Goal: Task Accomplishment & Management: Manage account settings

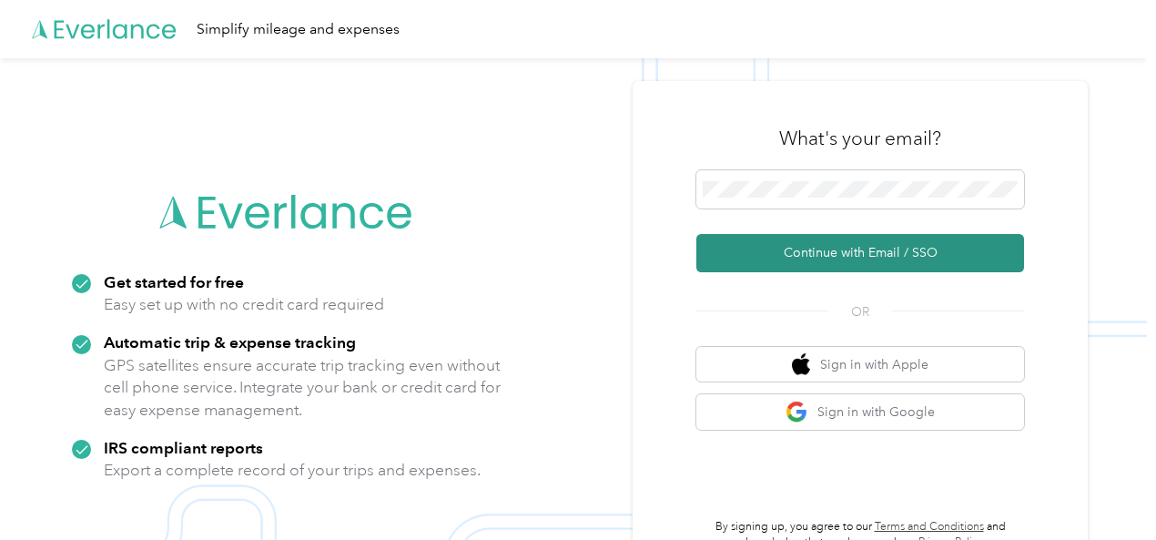
click at [826, 245] on button "Continue with Email / SSO" at bounding box center [860, 253] width 328 height 38
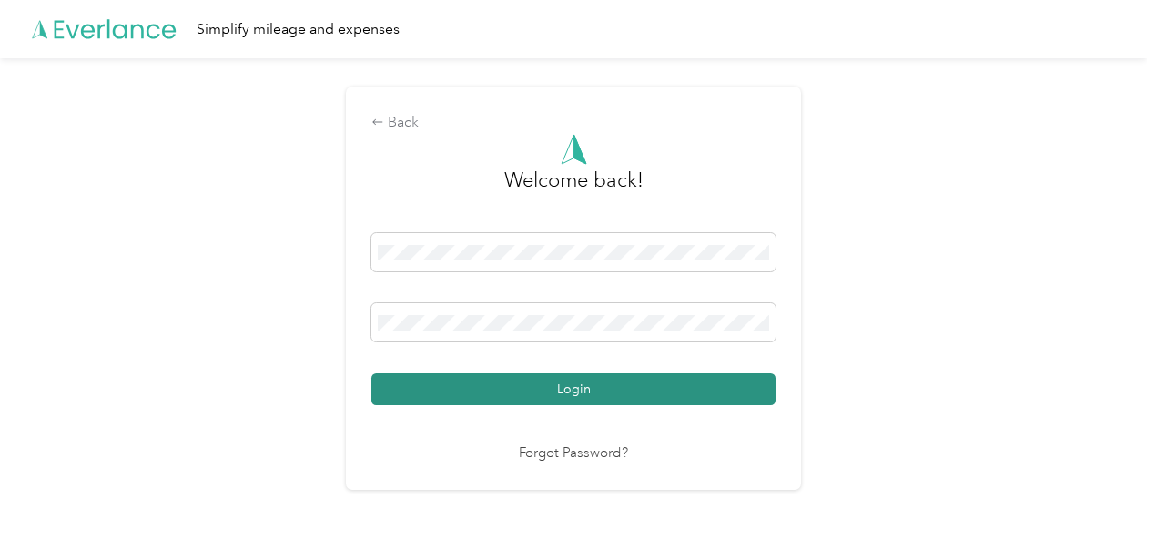
click at [534, 396] on button "Login" at bounding box center [573, 389] width 404 height 32
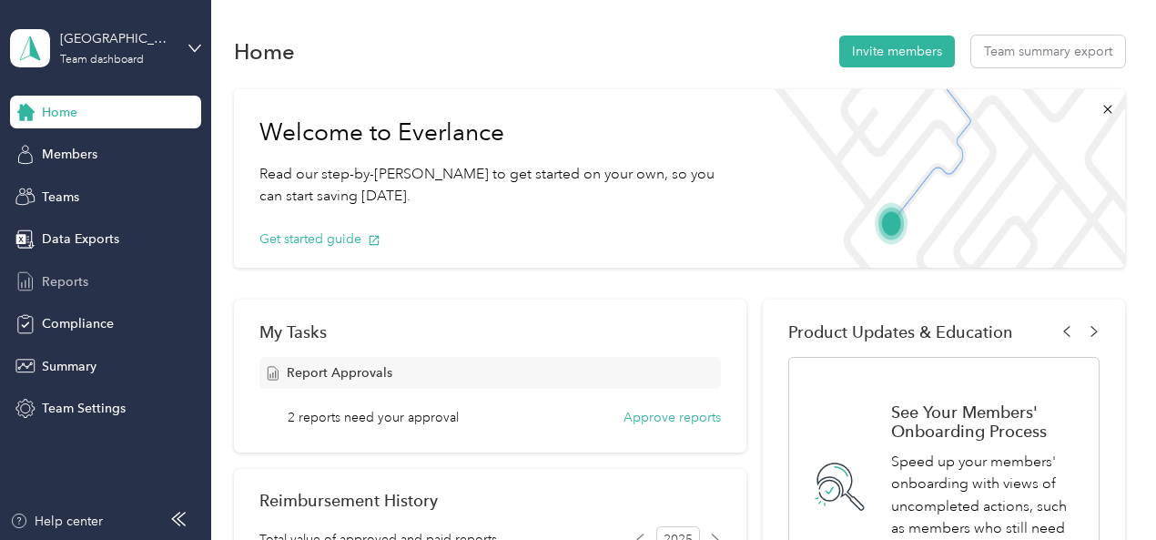
click at [67, 282] on span "Reports" at bounding box center [65, 281] width 46 height 19
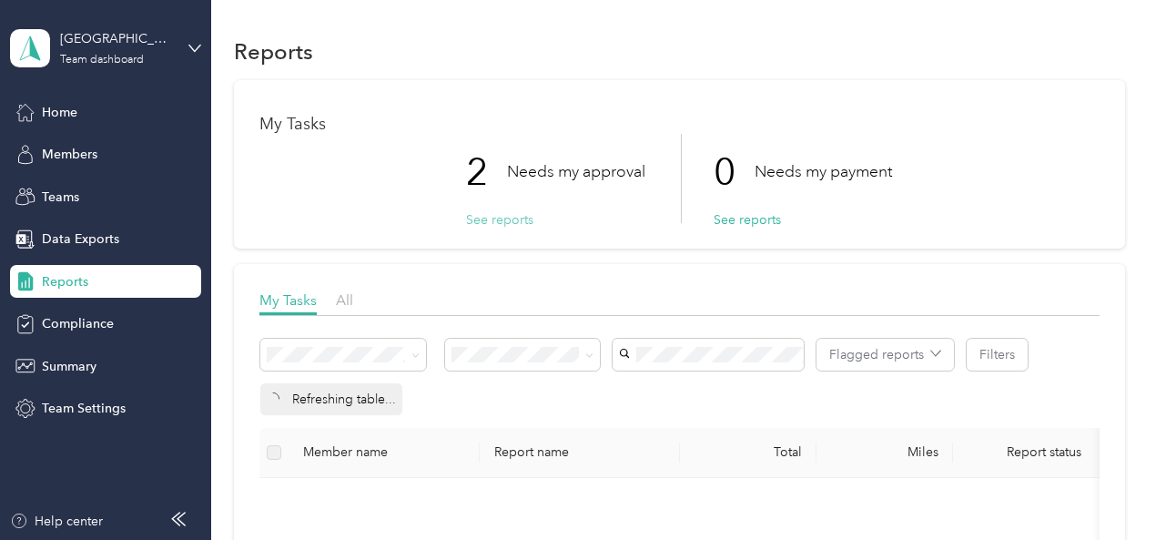
click at [493, 220] on button "See reports" at bounding box center [499, 219] width 67 height 19
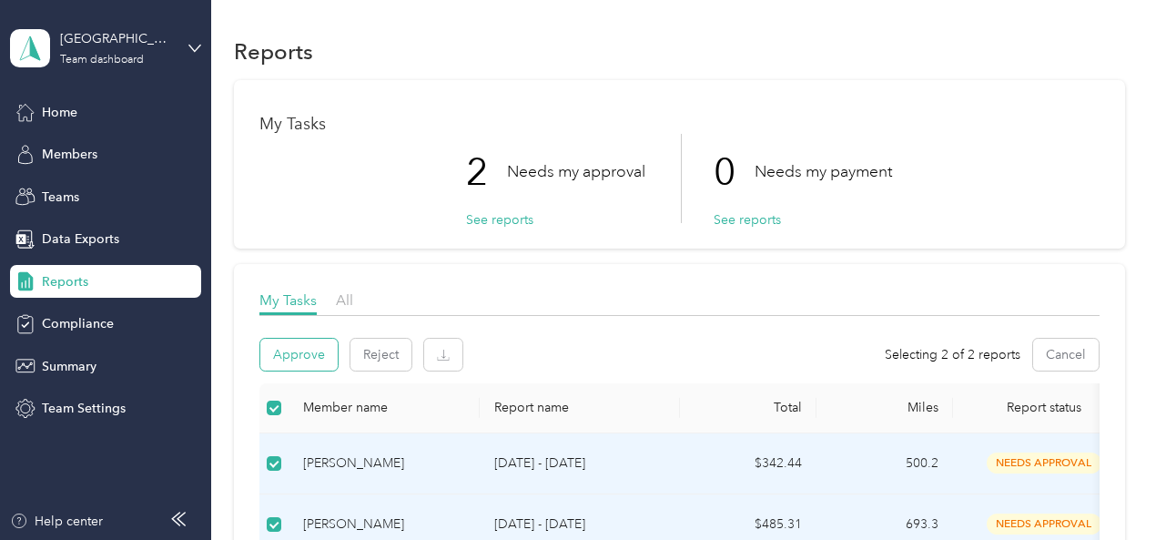
click at [309, 361] on button "Approve" at bounding box center [298, 355] width 77 height 32
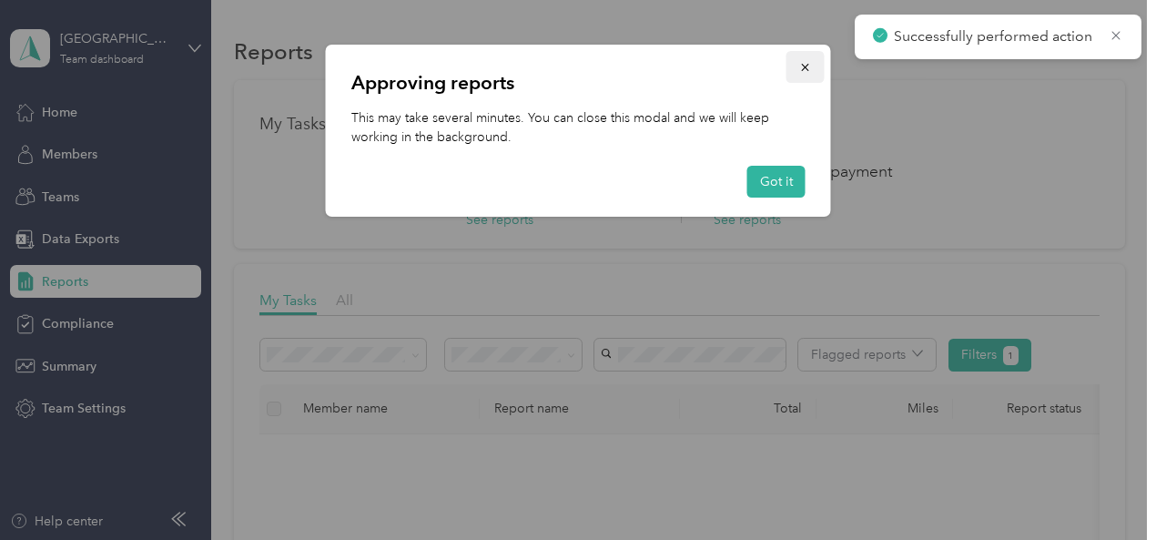
click at [808, 66] on icon "button" at bounding box center [805, 67] width 13 height 13
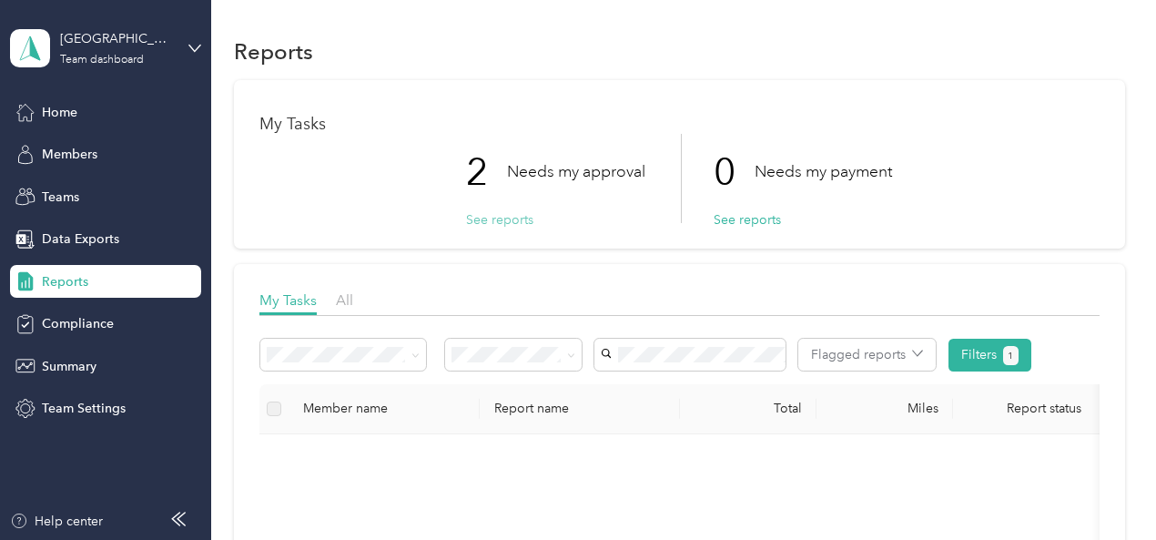
click at [481, 221] on button "See reports" at bounding box center [499, 219] width 67 height 19
click at [473, 221] on button "See reports" at bounding box center [499, 219] width 67 height 19
